Goal: Task Accomplishment & Management: Manage account settings

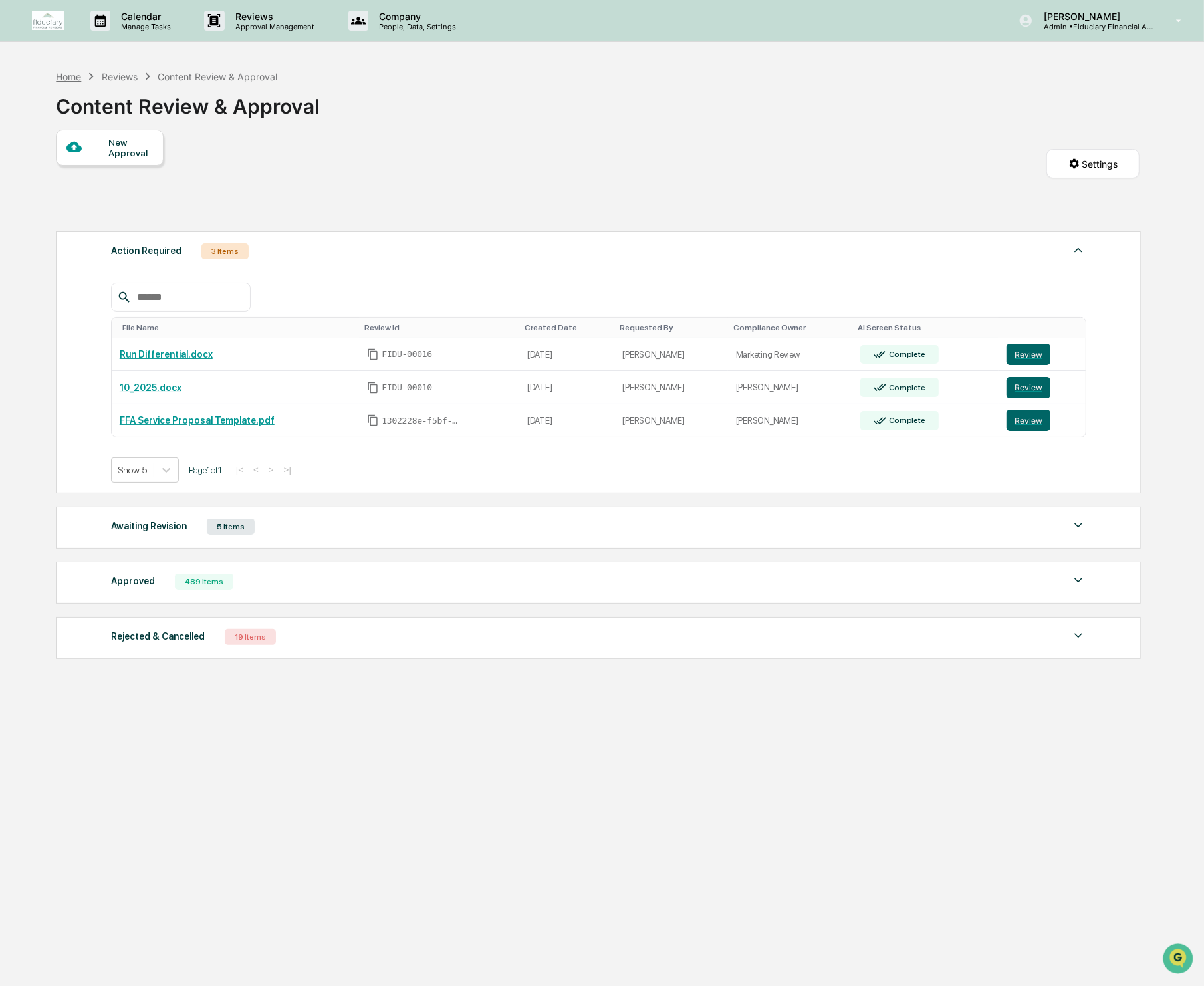
click at [72, 77] on div "Home" at bounding box center [69, 76] width 26 height 11
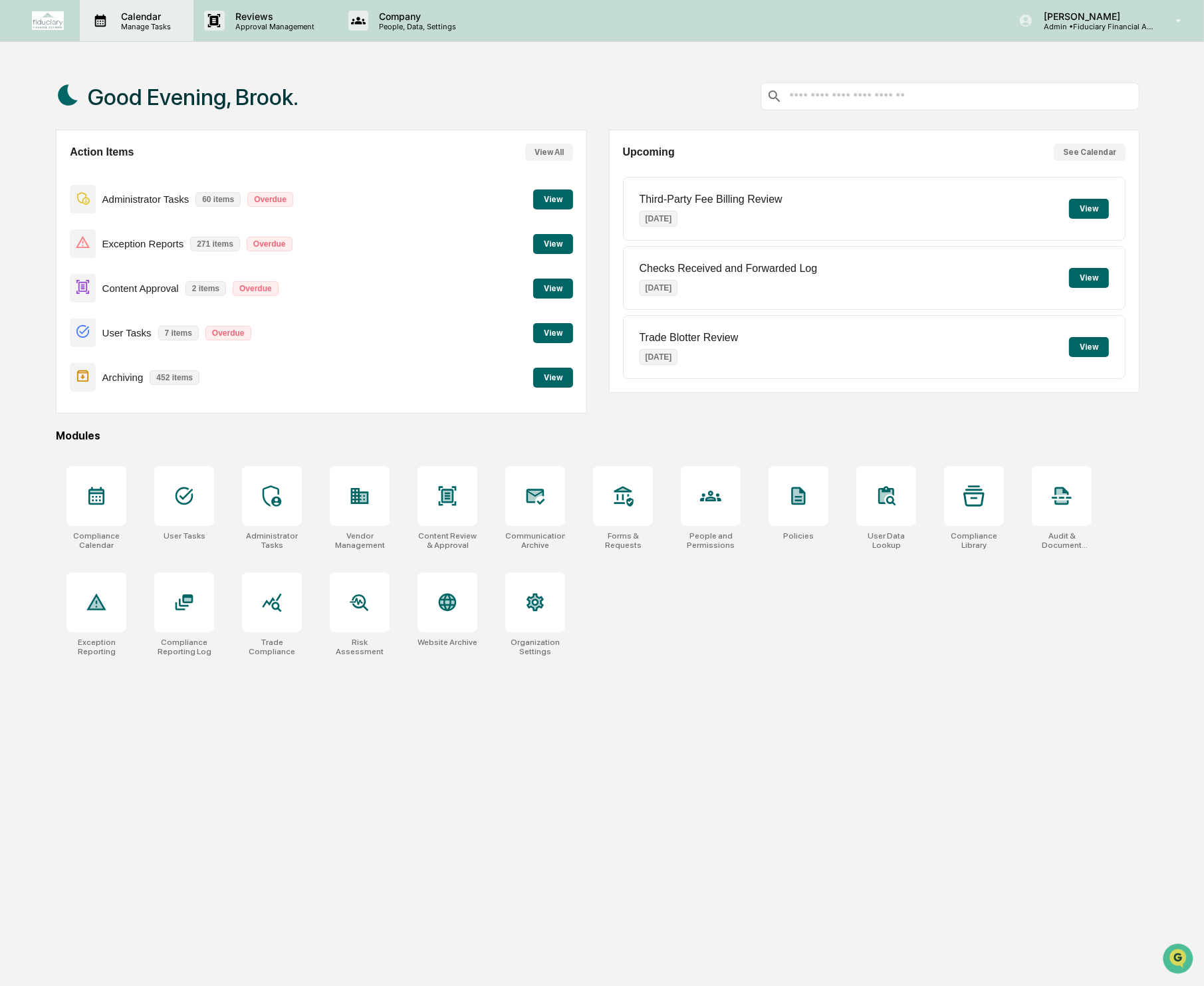
click at [130, 22] on p "Manage Tasks" at bounding box center [144, 26] width 67 height 9
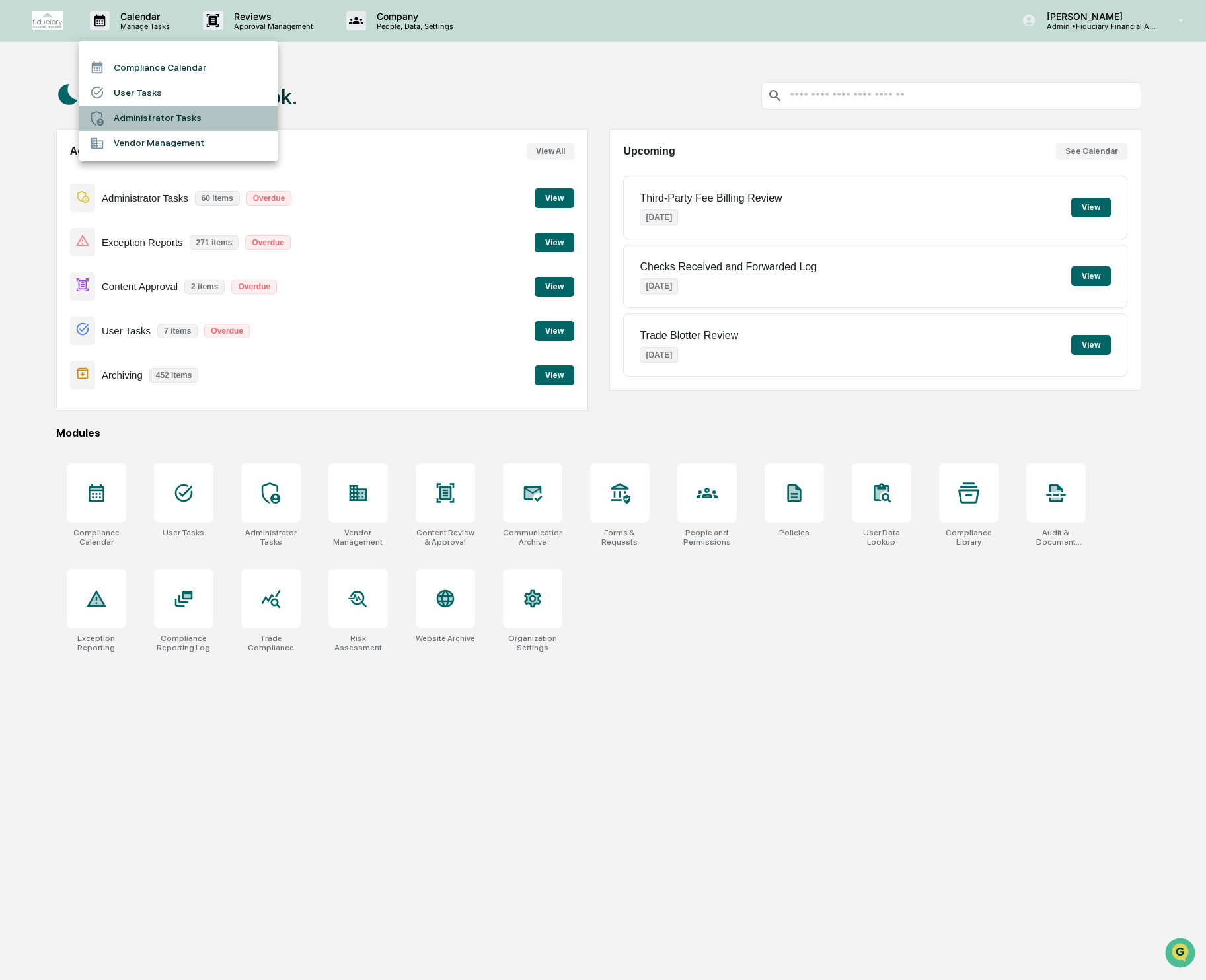
click at [137, 115] on li "Administrator Tasks" at bounding box center [178, 119] width 198 height 25
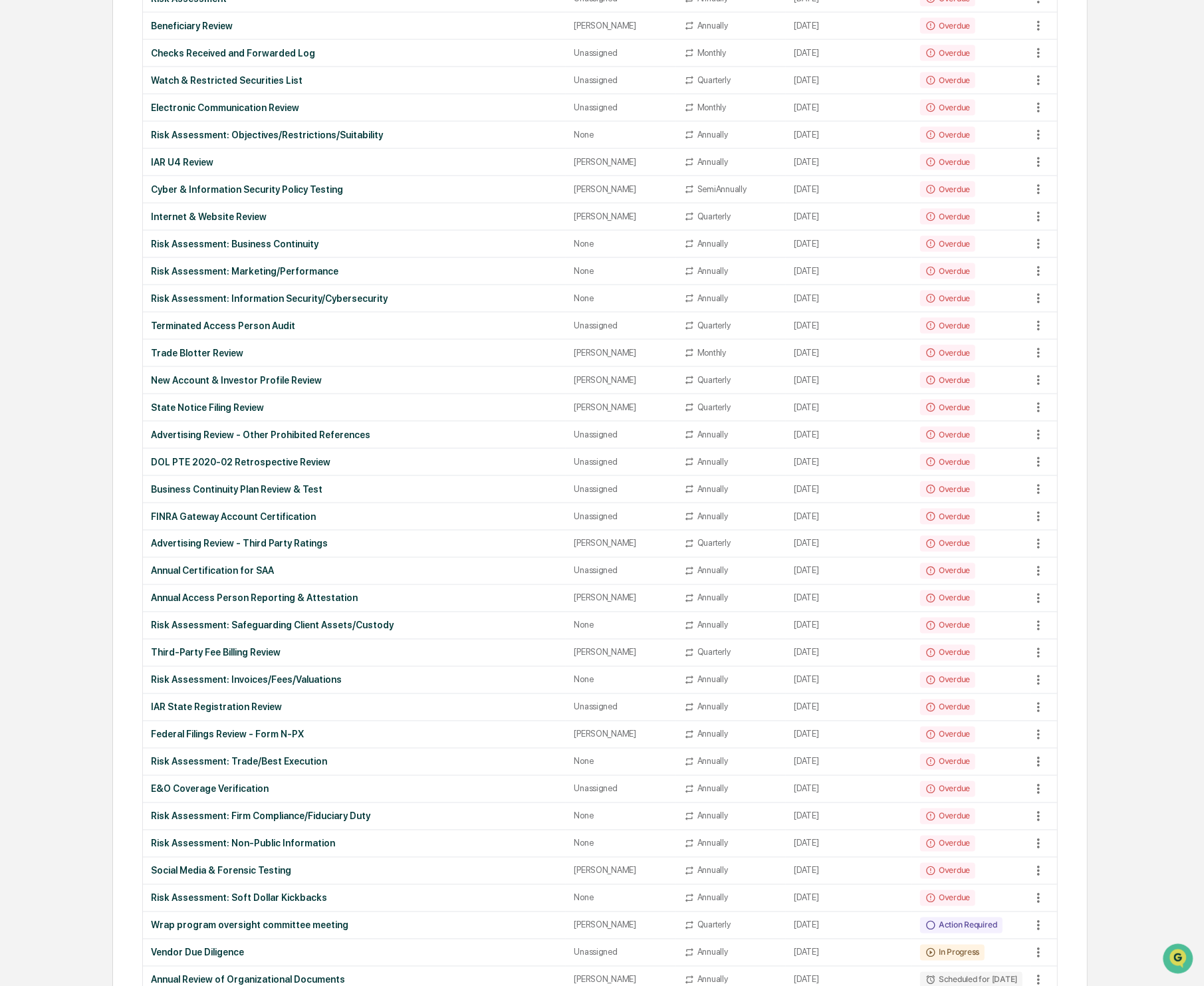
scroll to position [2043, 0]
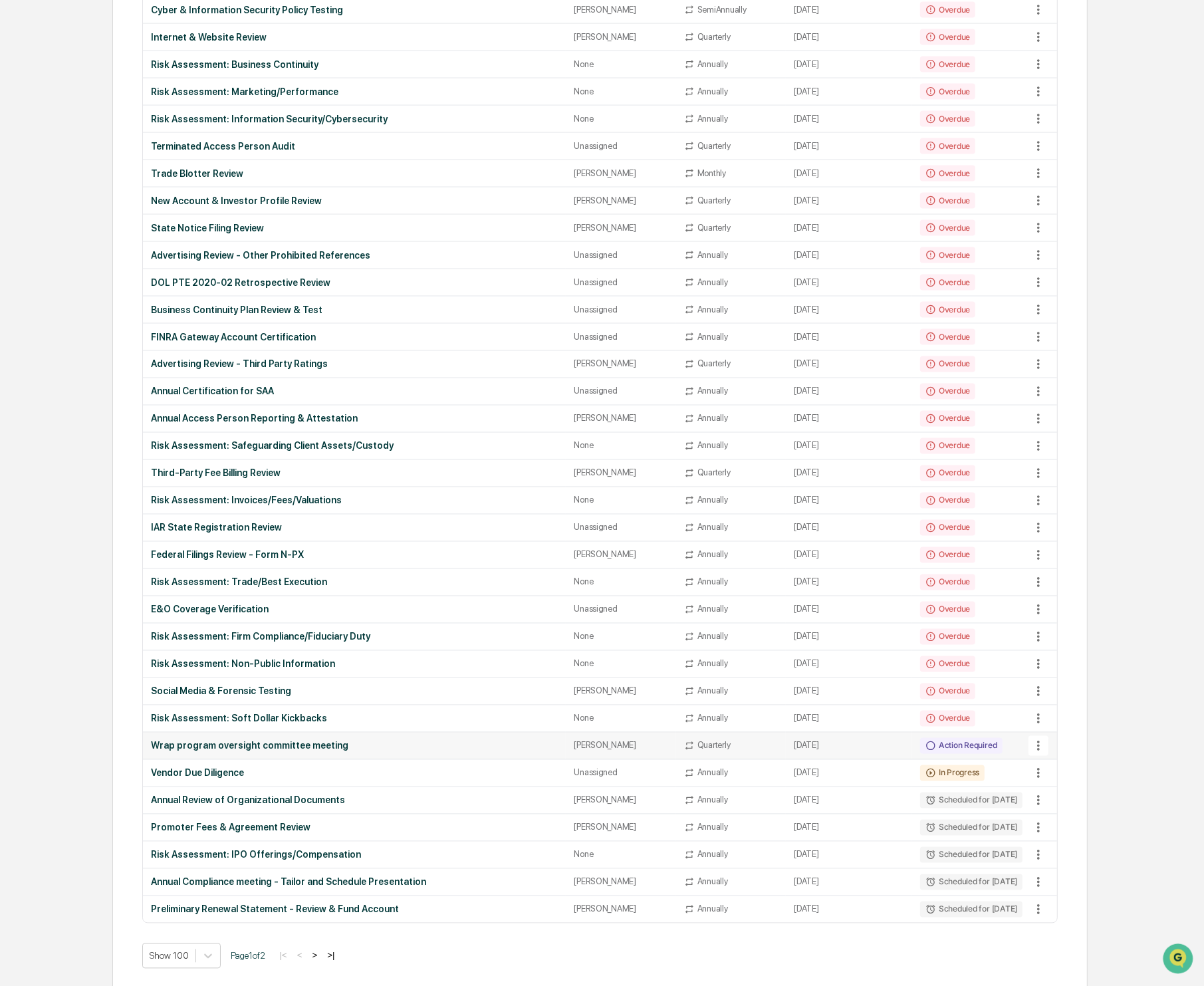
click at [1037, 753] on icon at bounding box center [1038, 745] width 15 height 15
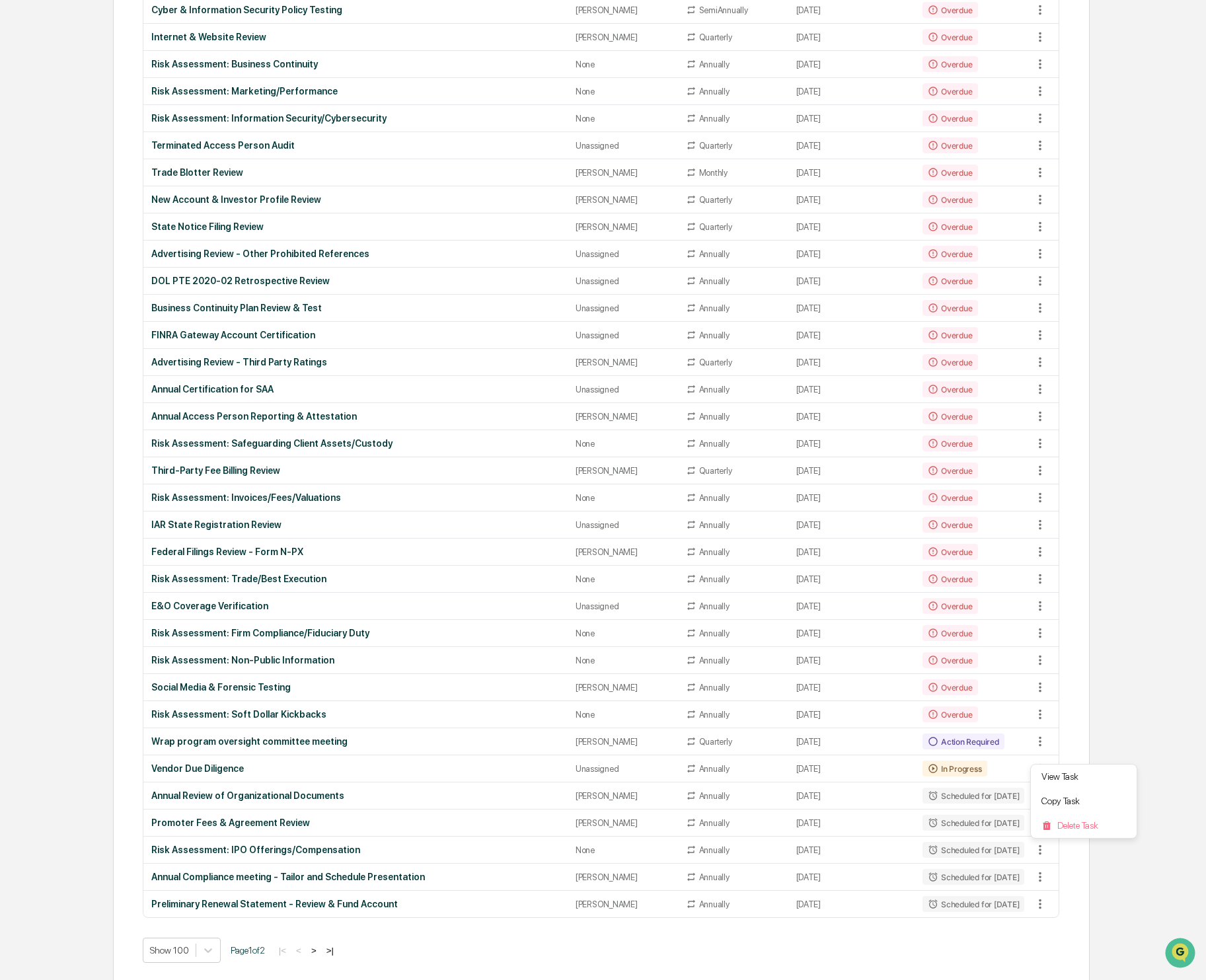
click at [1133, 618] on div at bounding box center [603, 490] width 1206 height 980
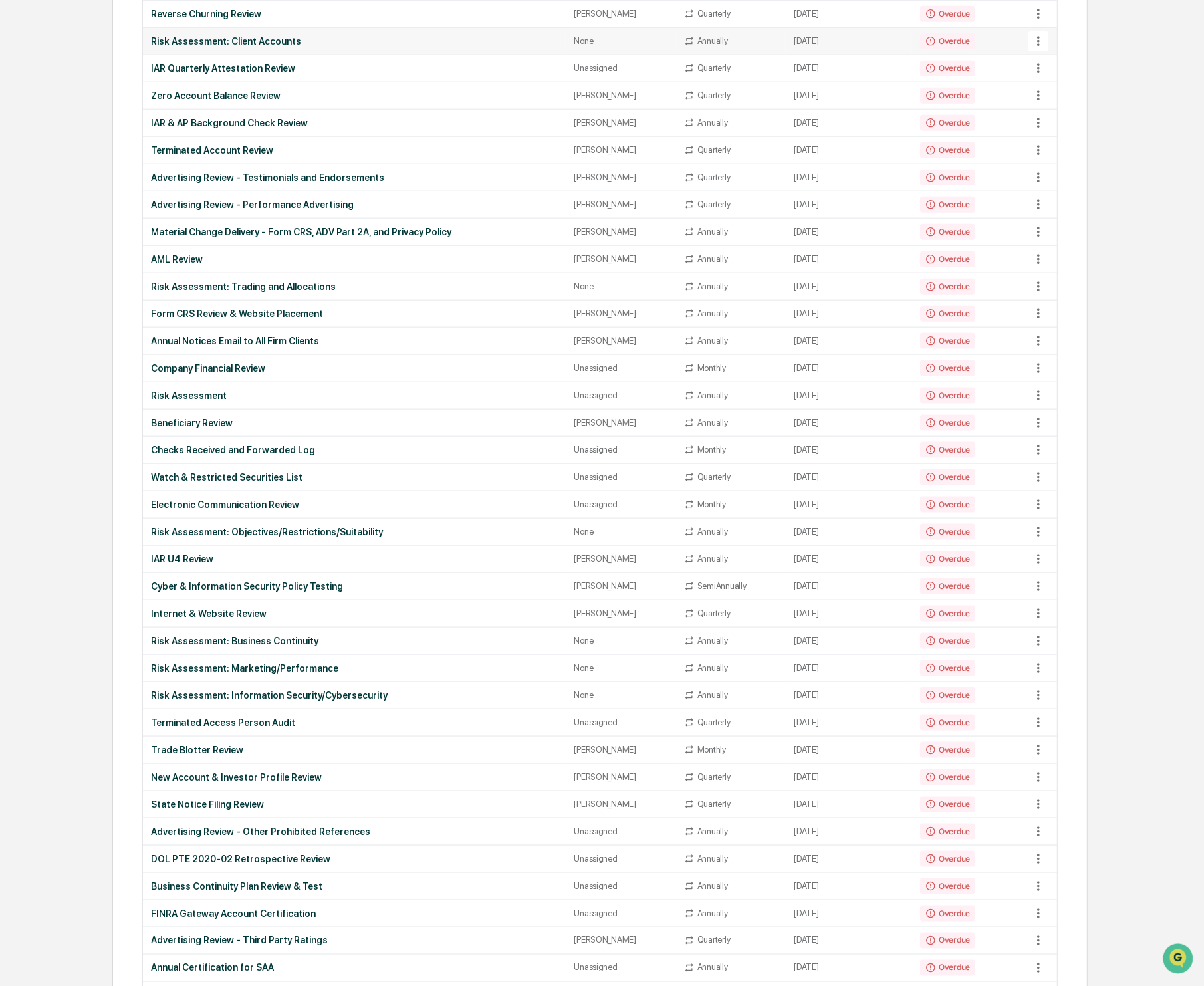
scroll to position [1028, 0]
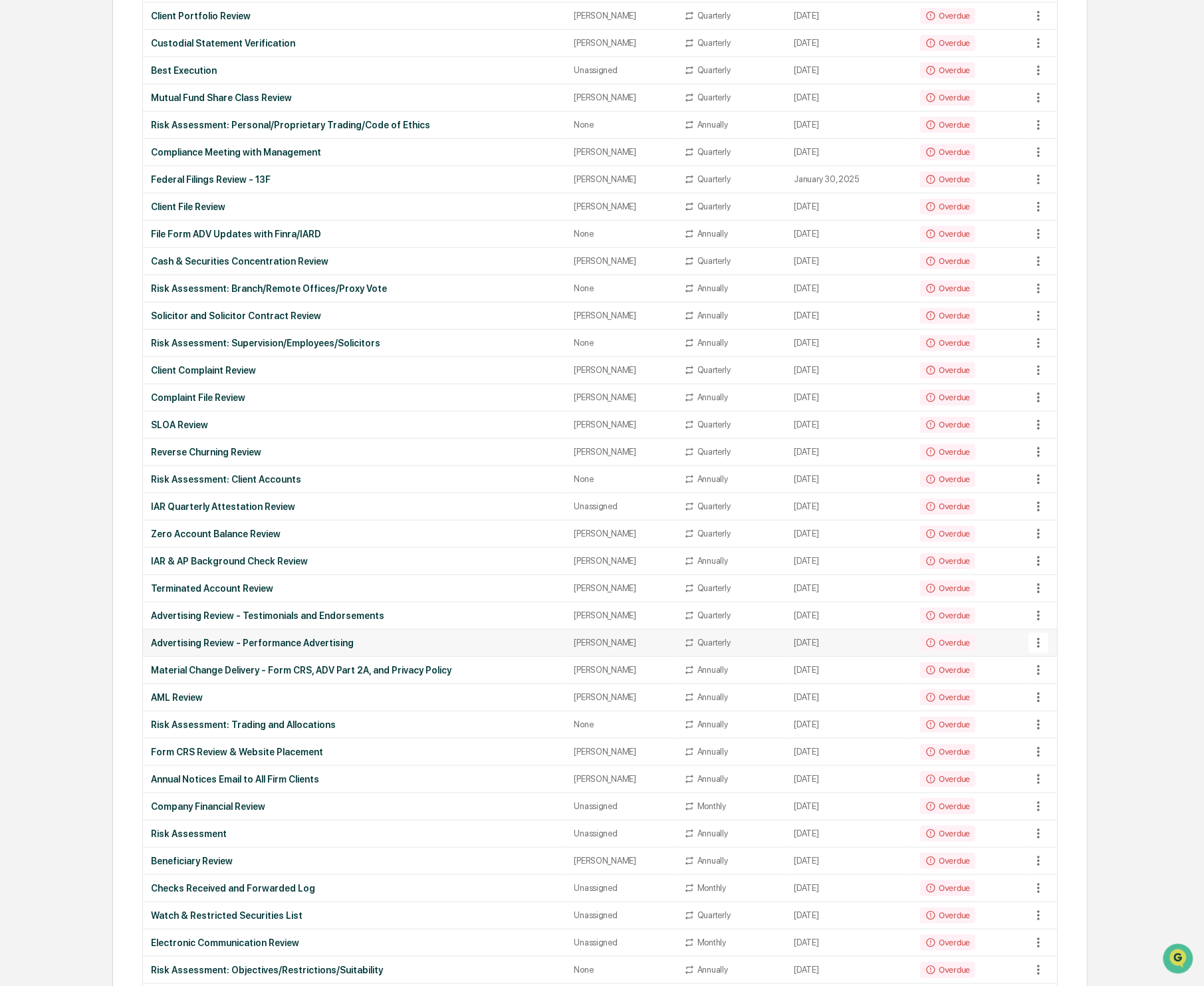
drag, startPoint x: 586, startPoint y: 638, endPoint x: 597, endPoint y: 637, distance: 11.0
click at [597, 637] on td "[PERSON_NAME]" at bounding box center [620, 644] width 109 height 28
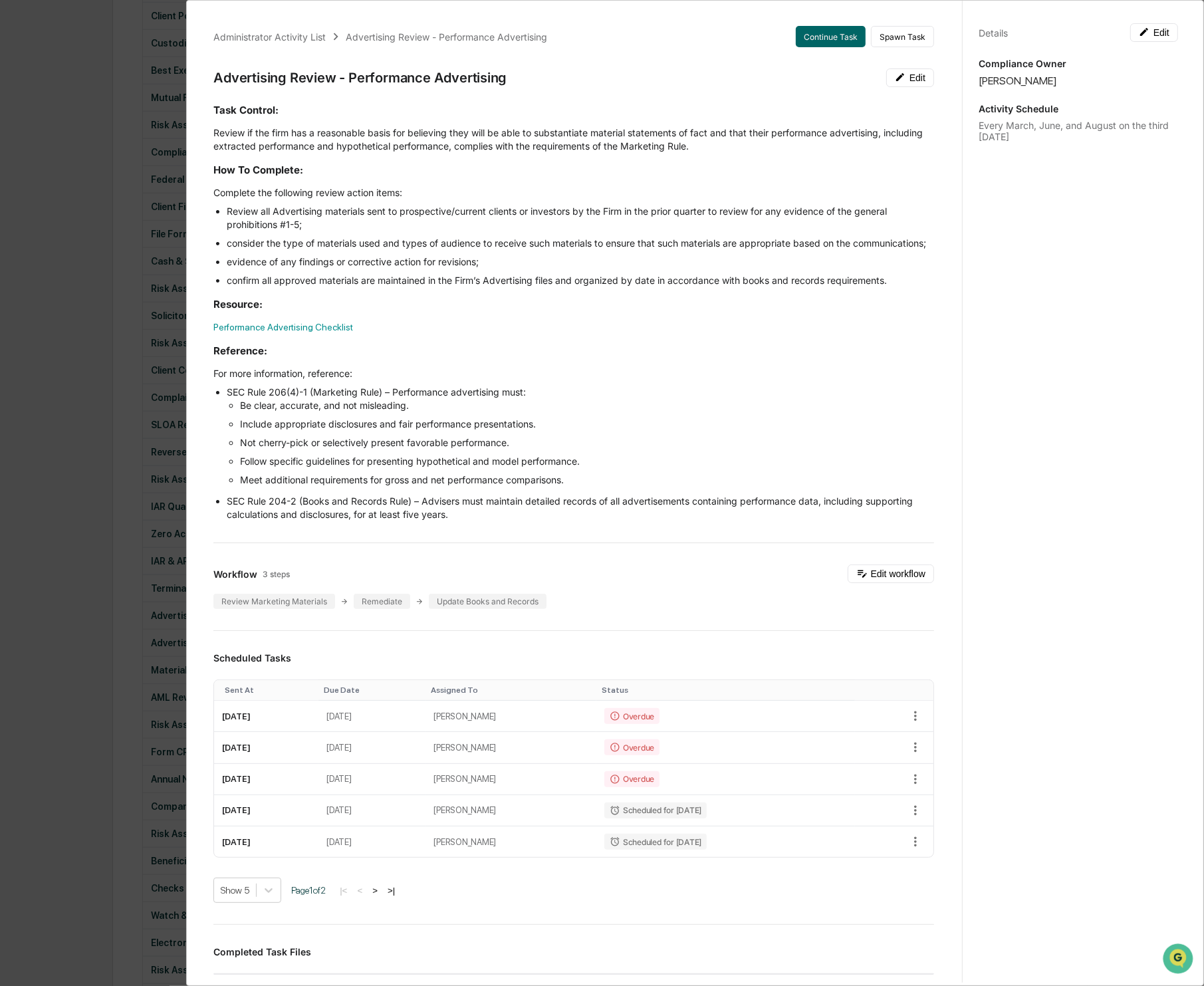
click at [1110, 396] on div "Details Edit Compliance Owner [PERSON_NAME] Activity Schedule Every March, June…" at bounding box center [1078, 506] width 232 height 1019
click at [998, 219] on div "Details Edit Compliance Owner [PERSON_NAME] Activity Schedule Every March, June…" at bounding box center [1078, 506] width 232 height 1019
click at [295, 24] on div "Administrator Activity List Advertising Review - Performance Advertising Contin…" at bounding box center [574, 680] width 753 height 1341
click at [1144, 35] on button "Edit" at bounding box center [1155, 33] width 48 height 19
click at [1164, 87] on div at bounding box center [1166, 87] width 24 height 24
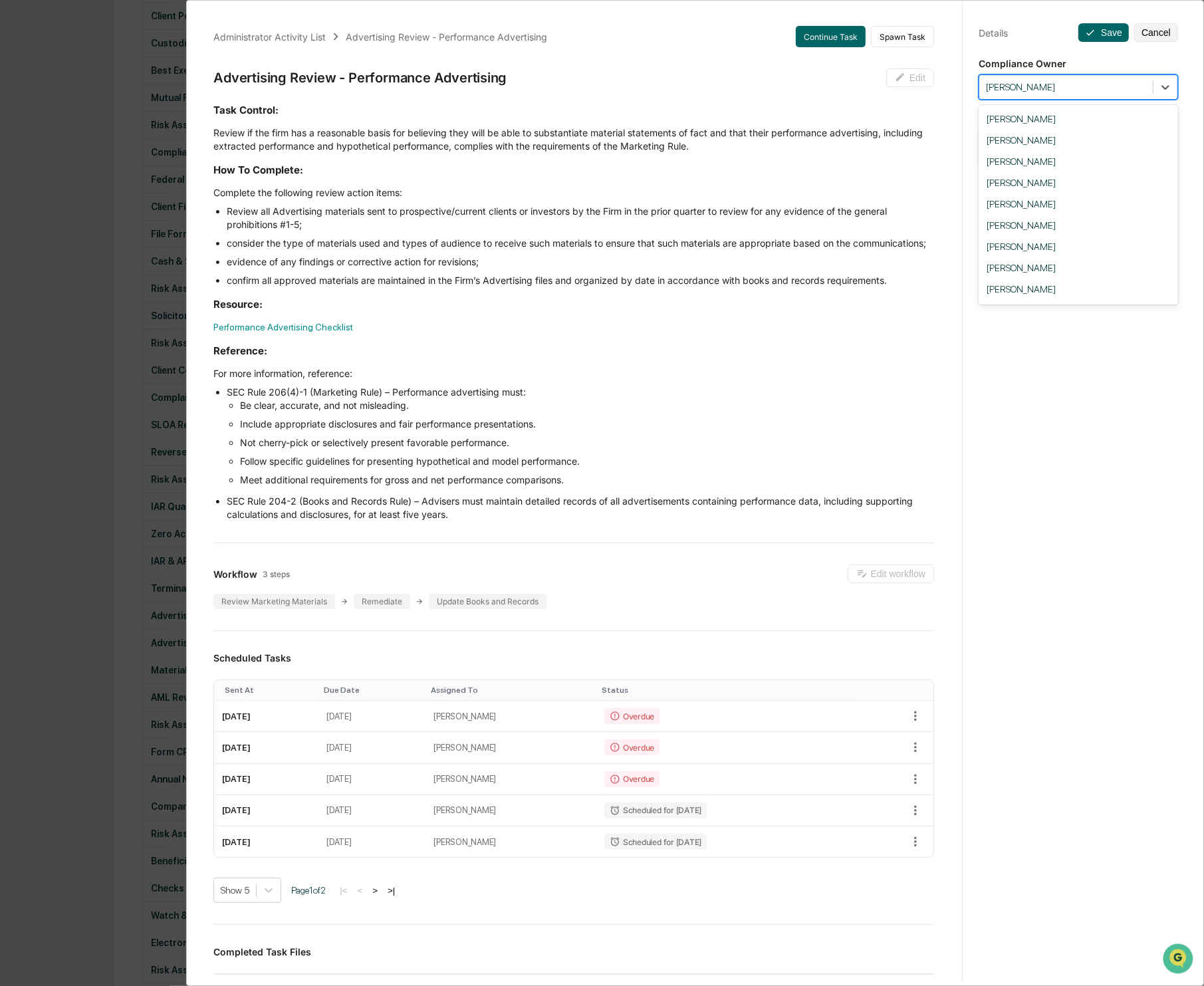
scroll to position [180, 0]
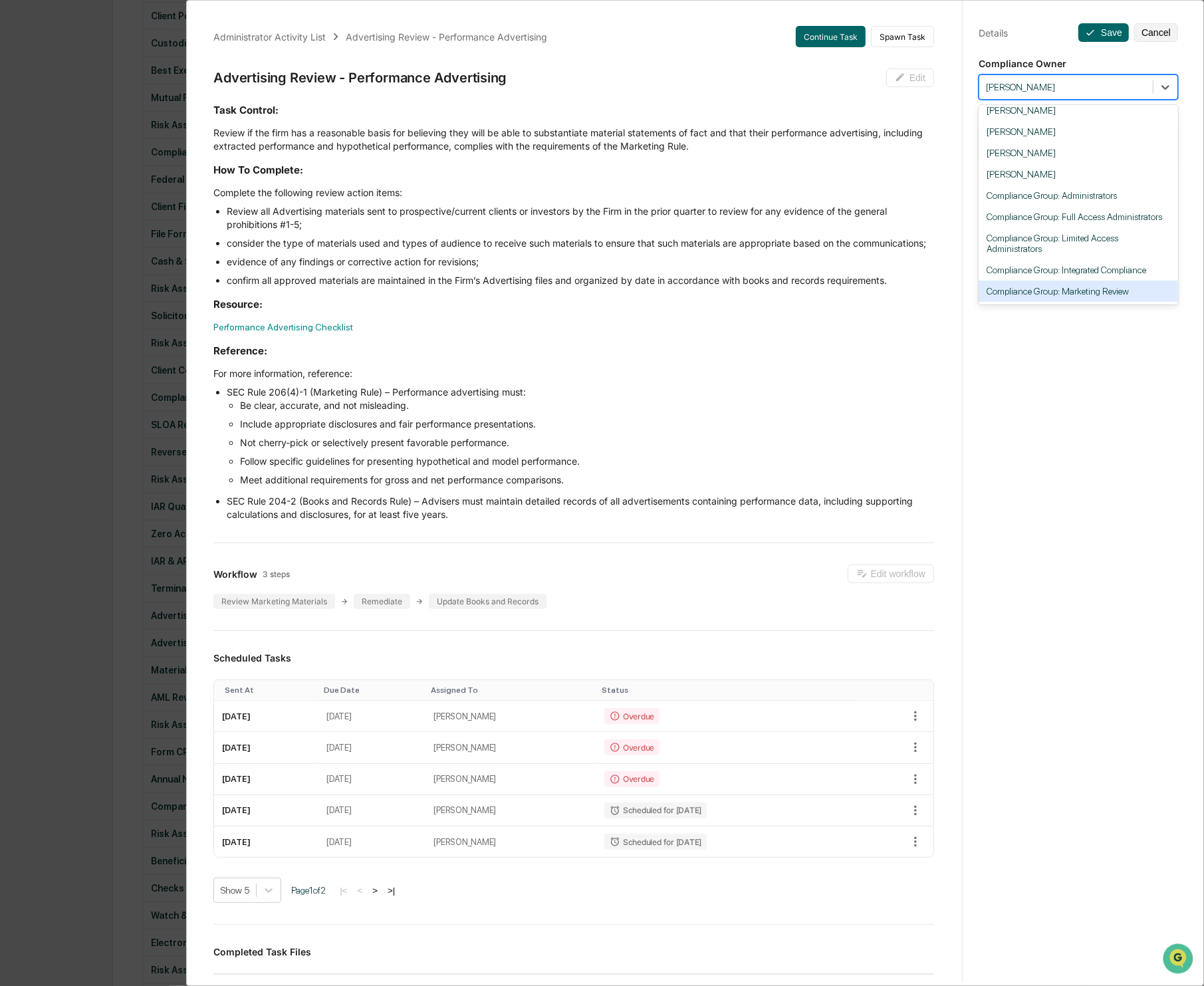
click at [1104, 300] on div "Compliance Group: Marketing Review" at bounding box center [1079, 292] width 199 height 22
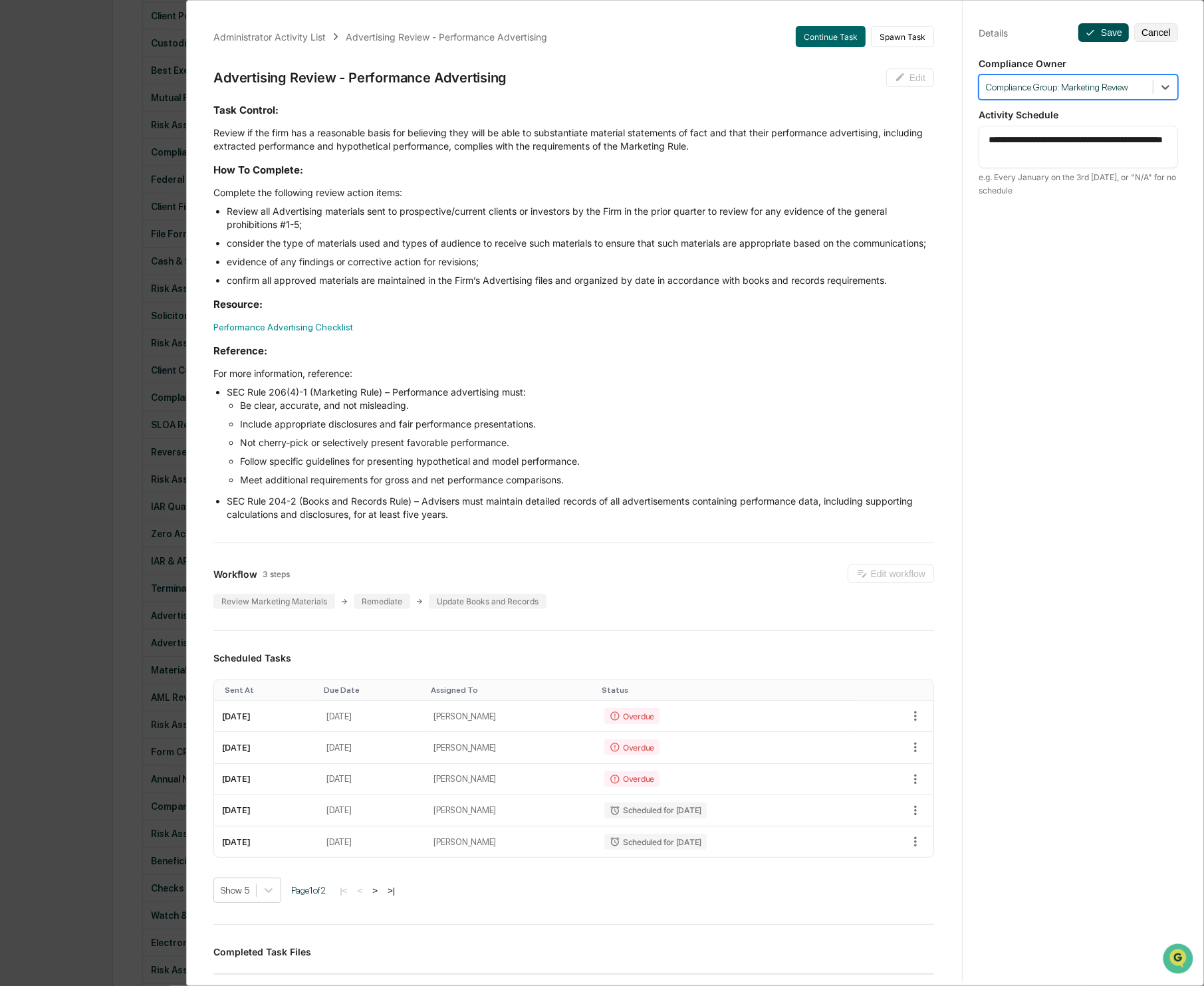
click at [1093, 33] on button "Save" at bounding box center [1103, 33] width 50 height 19
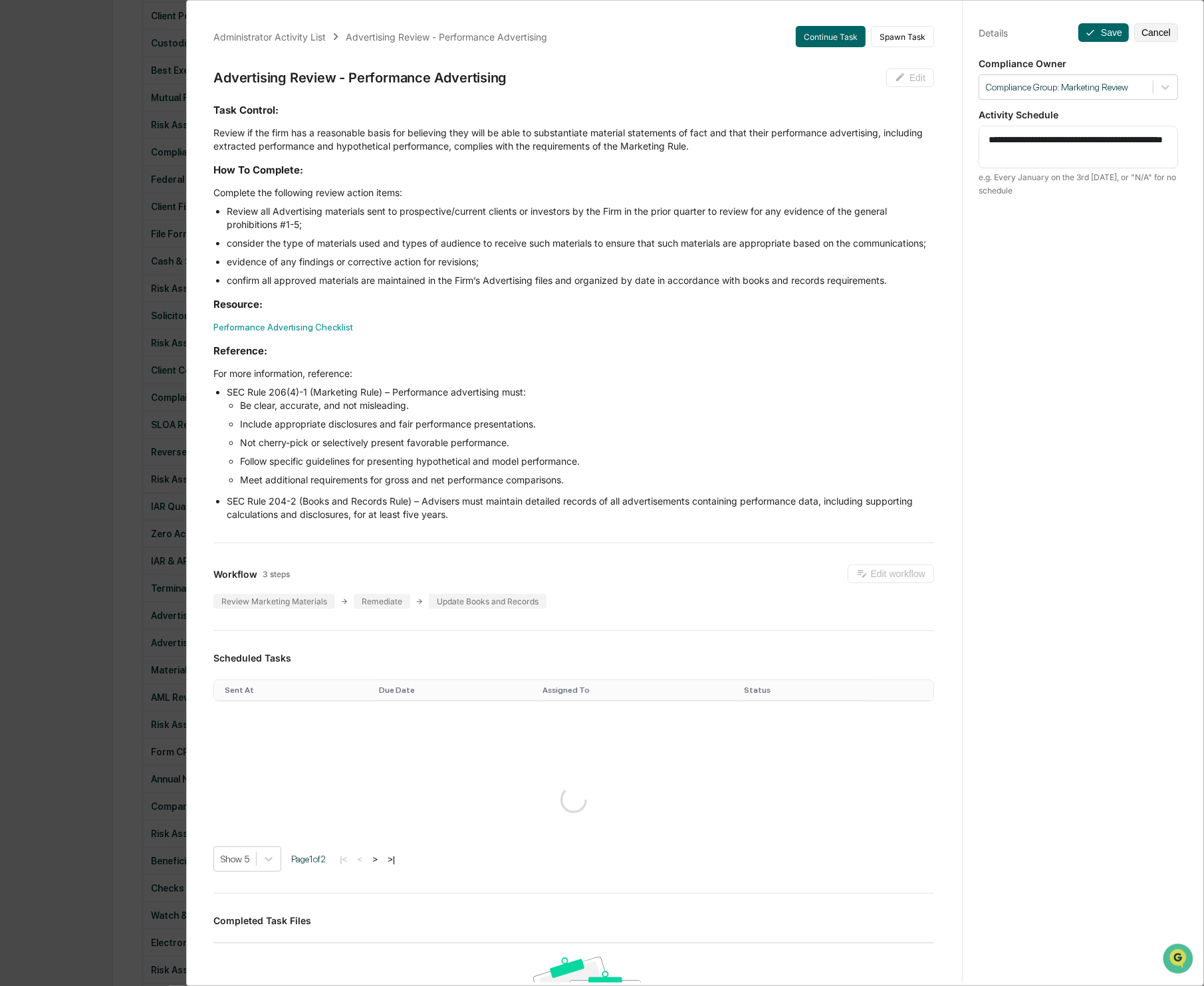
click at [107, 44] on div "Administrator Activity List Advertising Review - Performance Advertising Contin…" at bounding box center [602, 493] width 1204 height 986
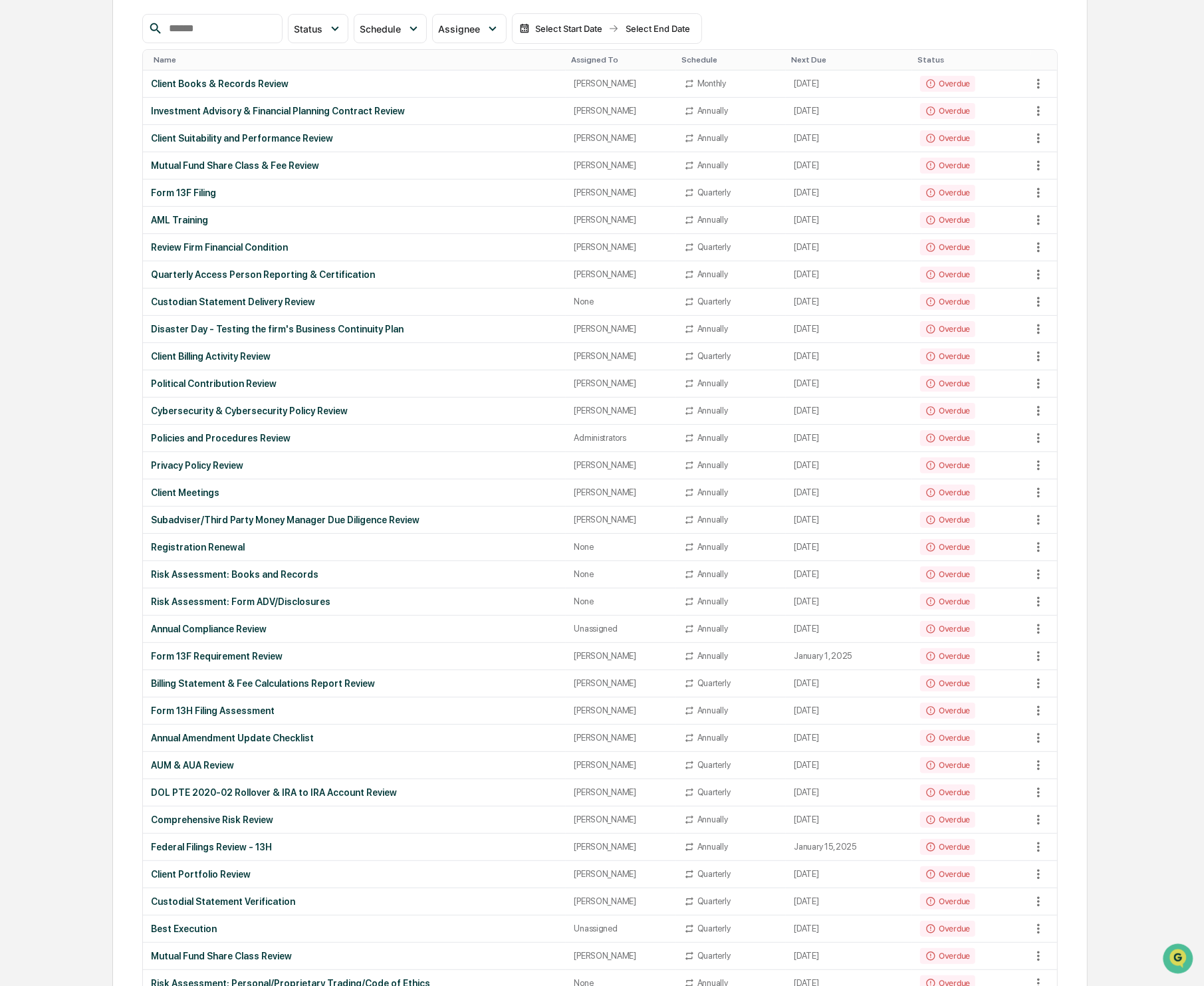
scroll to position [0, 0]
